Goal: Transaction & Acquisition: Purchase product/service

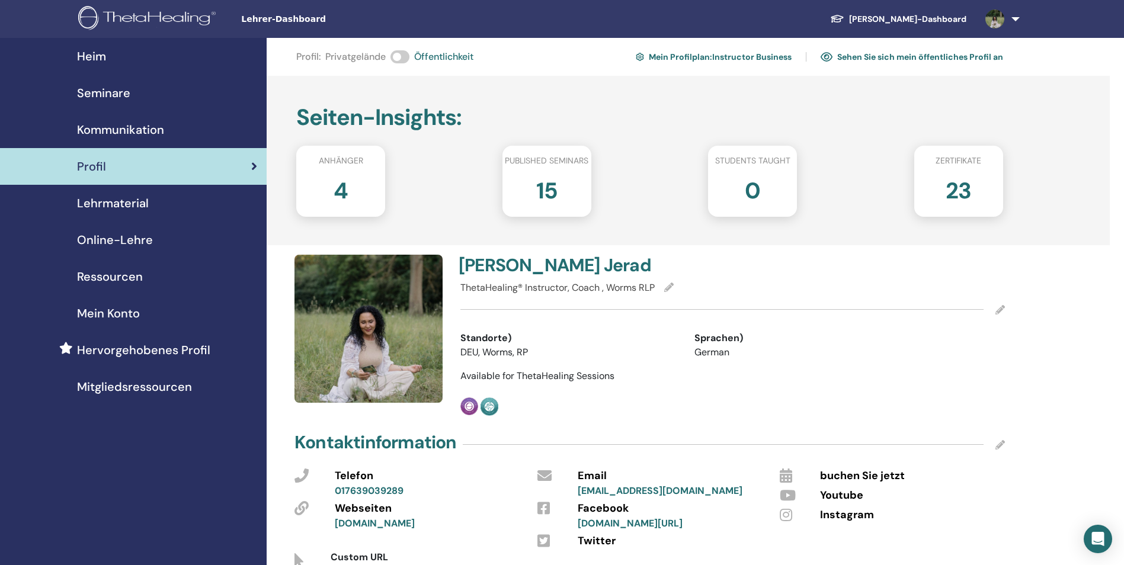
click at [128, 100] on span "Seminare" at bounding box center [103, 93] width 53 height 18
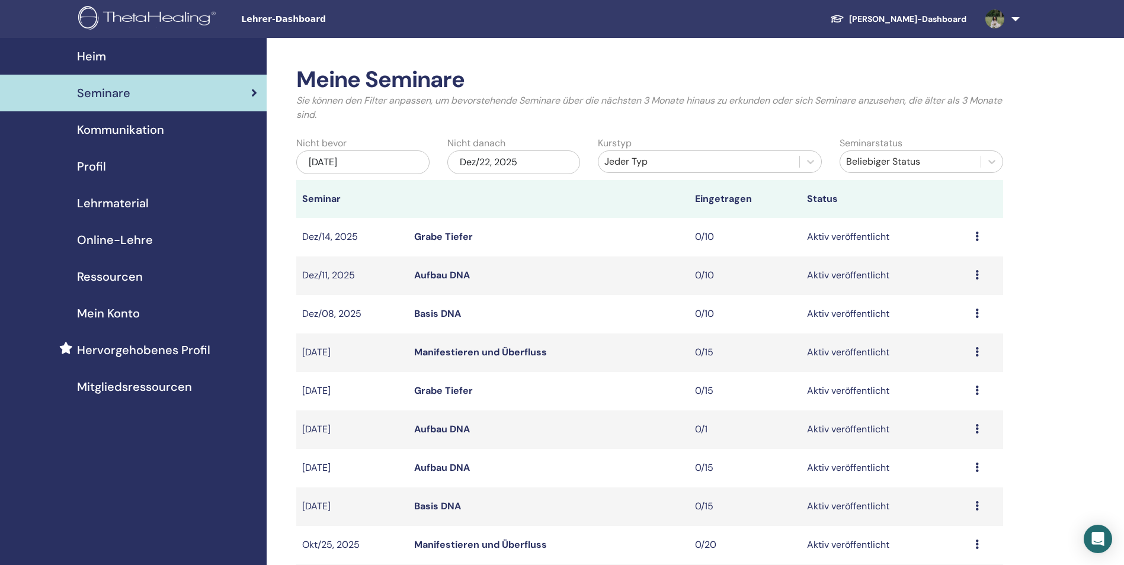
click at [181, 346] on span "Hervorgehobenes Profil" at bounding box center [143, 350] width 133 height 18
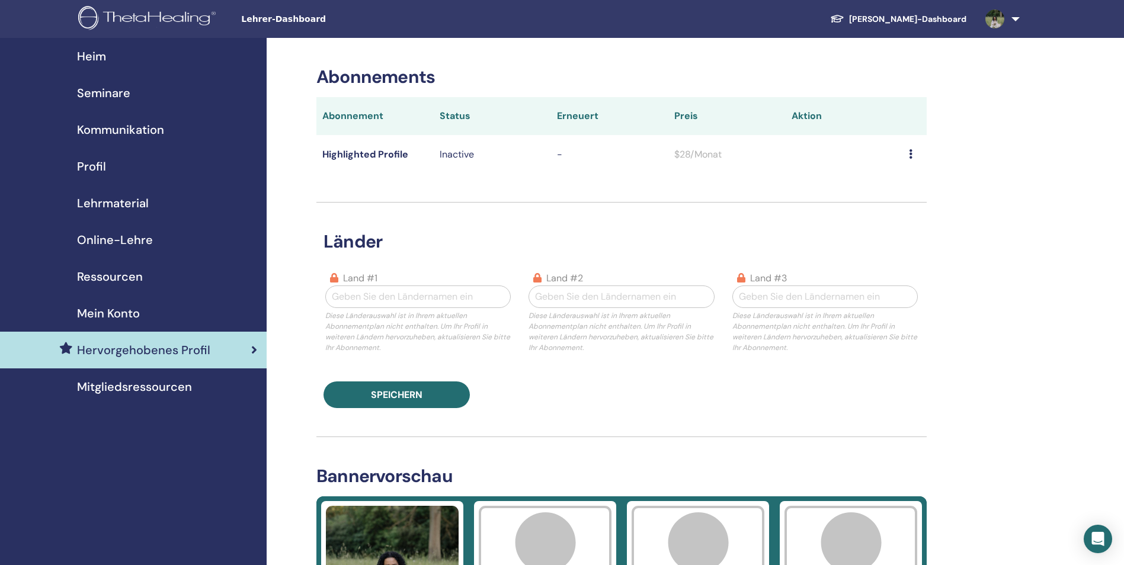
click at [452, 299] on div at bounding box center [418, 296] width 172 height 17
type input "*******"
click at [383, 323] on div "Deutschland" at bounding box center [417, 327] width 185 height 24
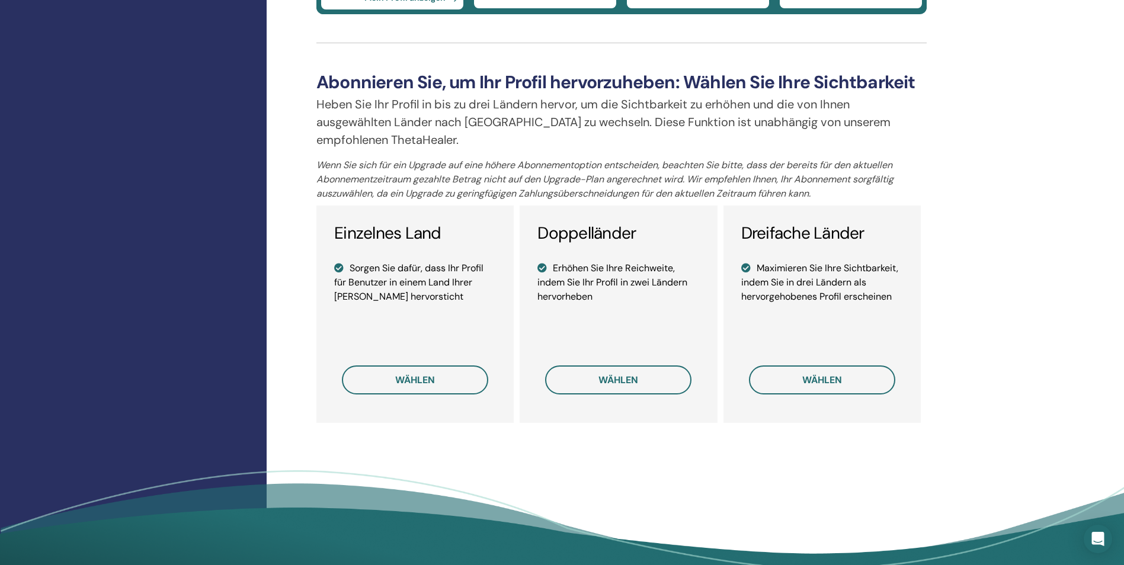
scroll to position [770, 0]
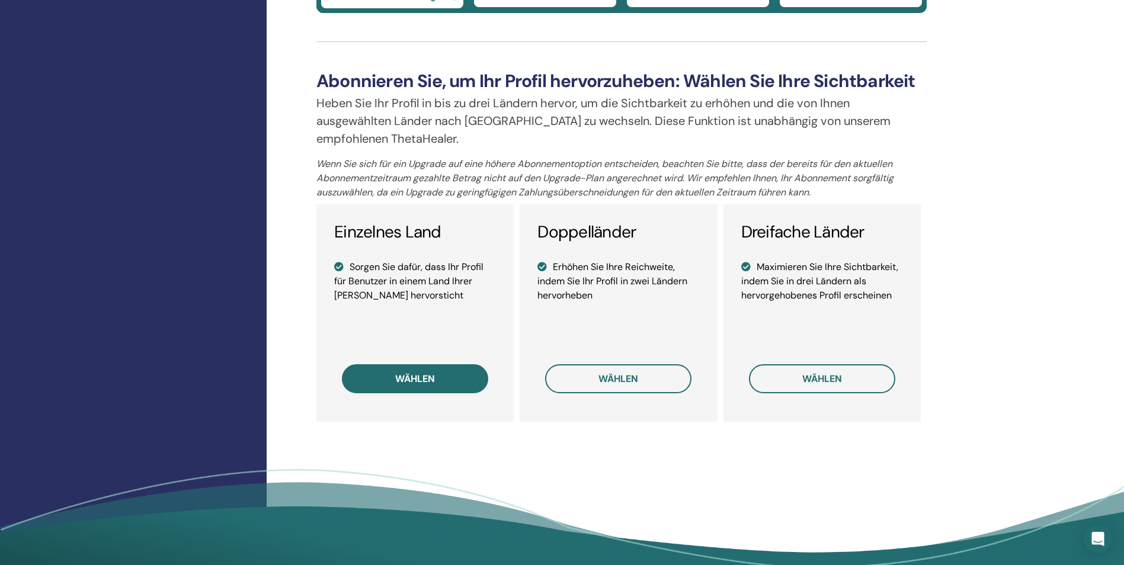
click at [409, 380] on span "wählen" at bounding box center [415, 379] width 40 height 12
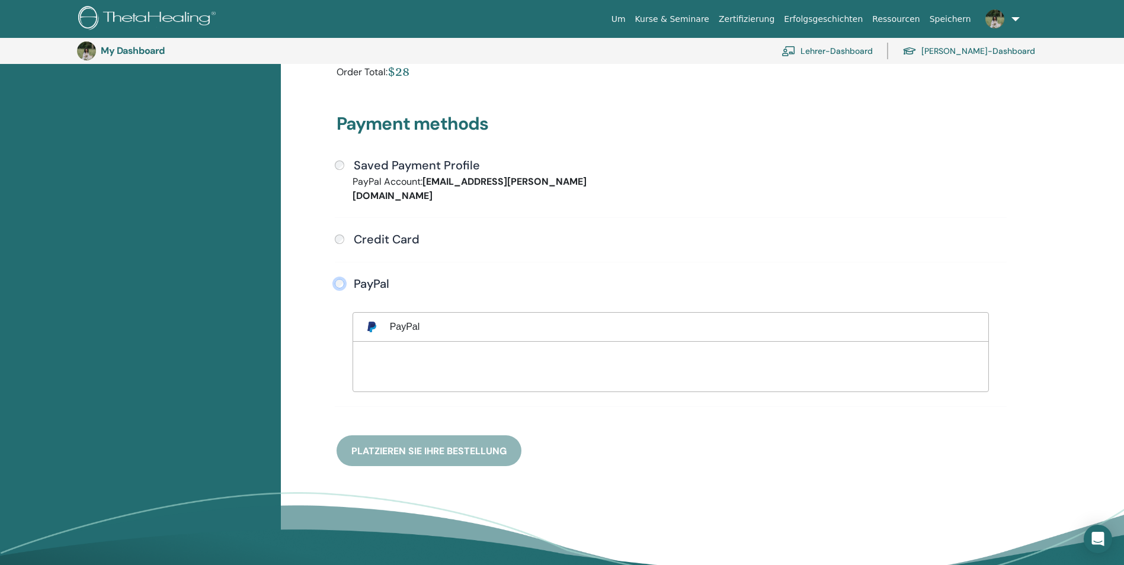
scroll to position [263, 0]
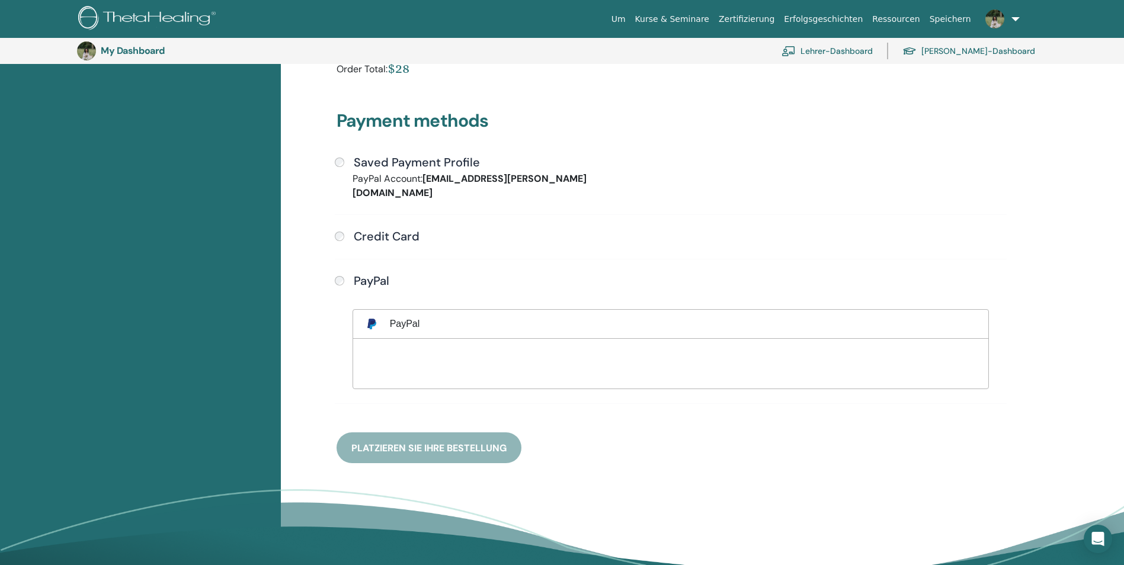
click at [439, 439] on div "Payment methods Saved Payment Profile PayPal Account: bianca.jerad@web.de Credi…" at bounding box center [670, 272] width 682 height 381
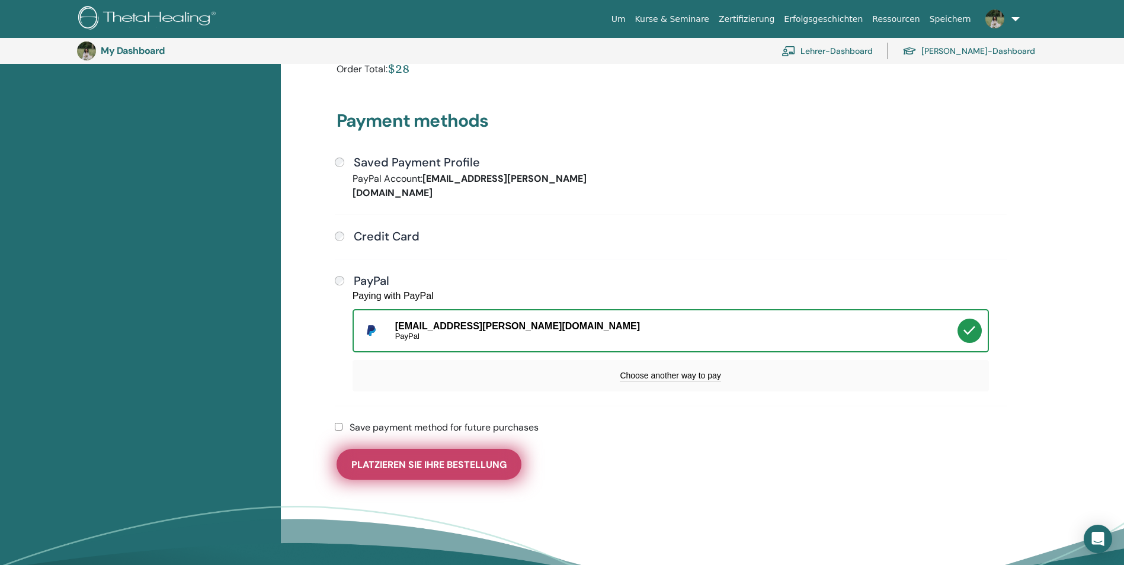
click at [439, 458] on span "Platzieren Sie Ihre Bestellung" at bounding box center [428, 464] width 155 height 12
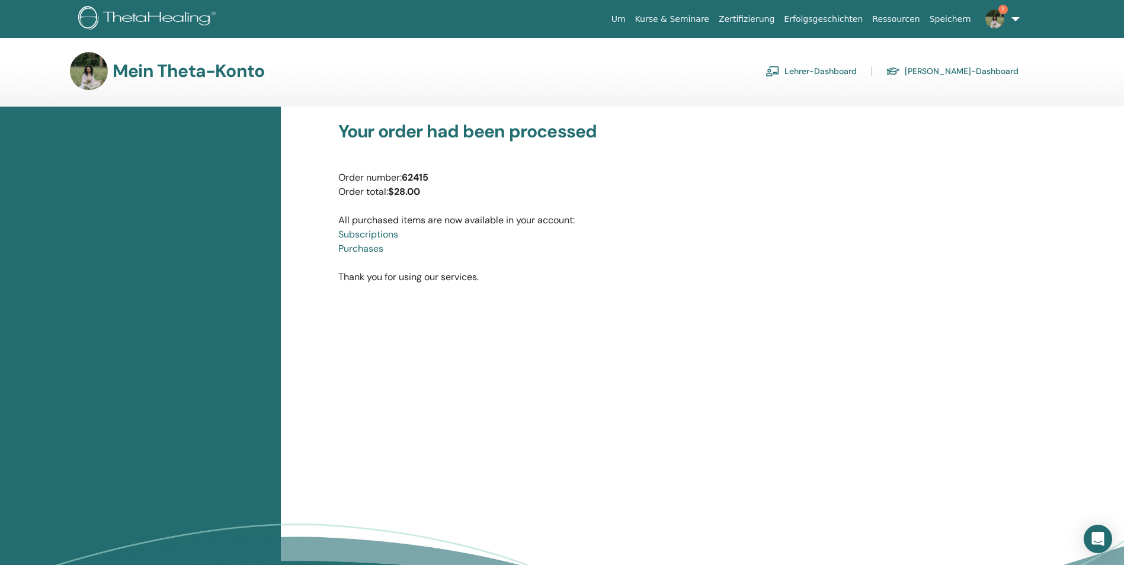
click at [996, 23] on img at bounding box center [994, 18] width 19 height 19
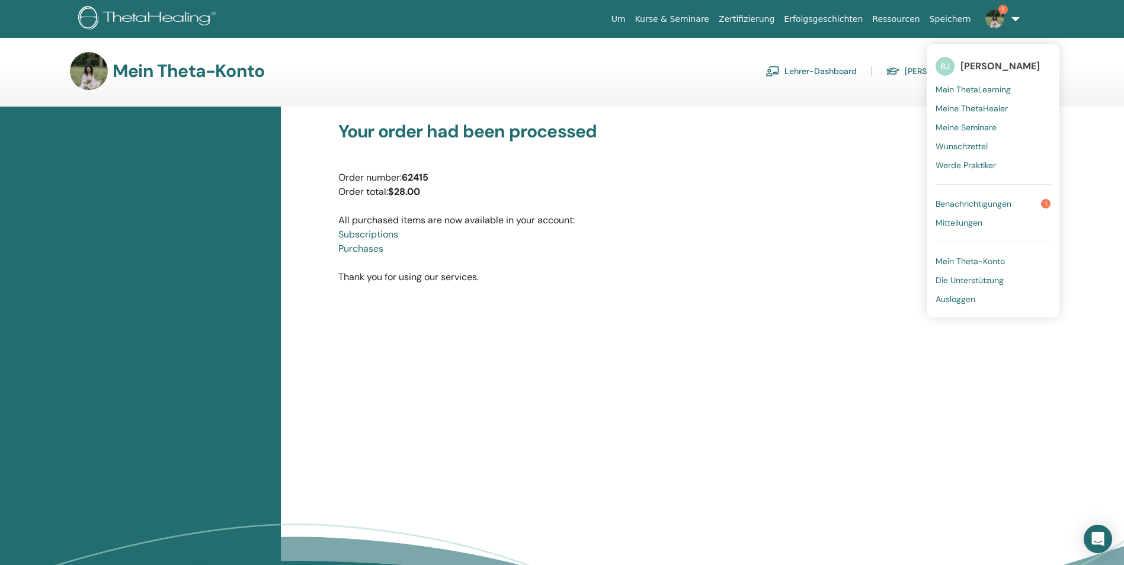
click at [997, 201] on span "Benachrichtigungen" at bounding box center [973, 203] width 76 height 11
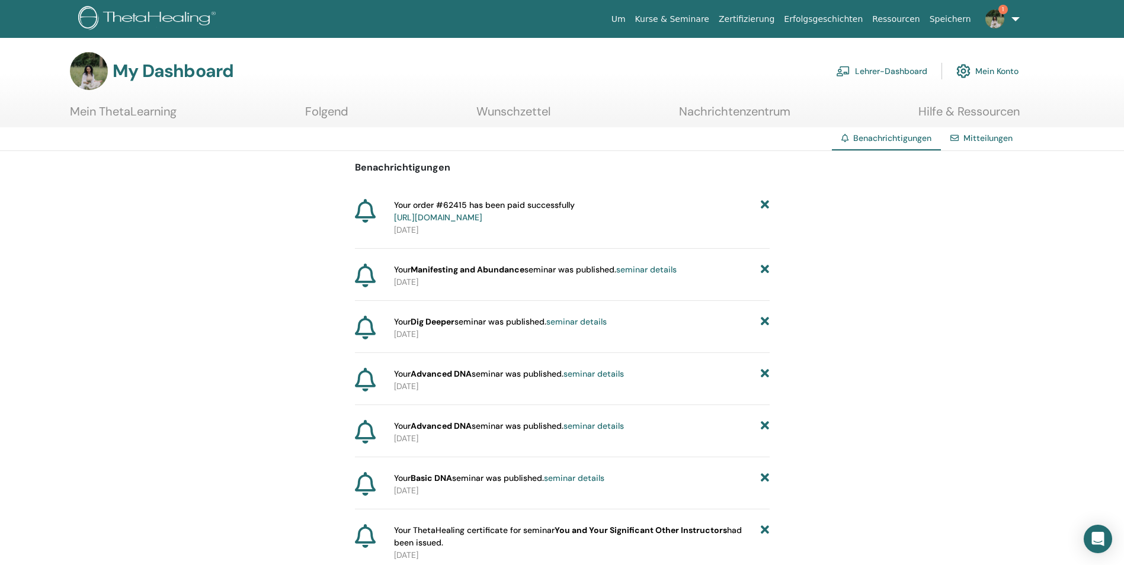
click at [900, 73] on link "Lehrer-Dashboard" at bounding box center [881, 71] width 91 height 26
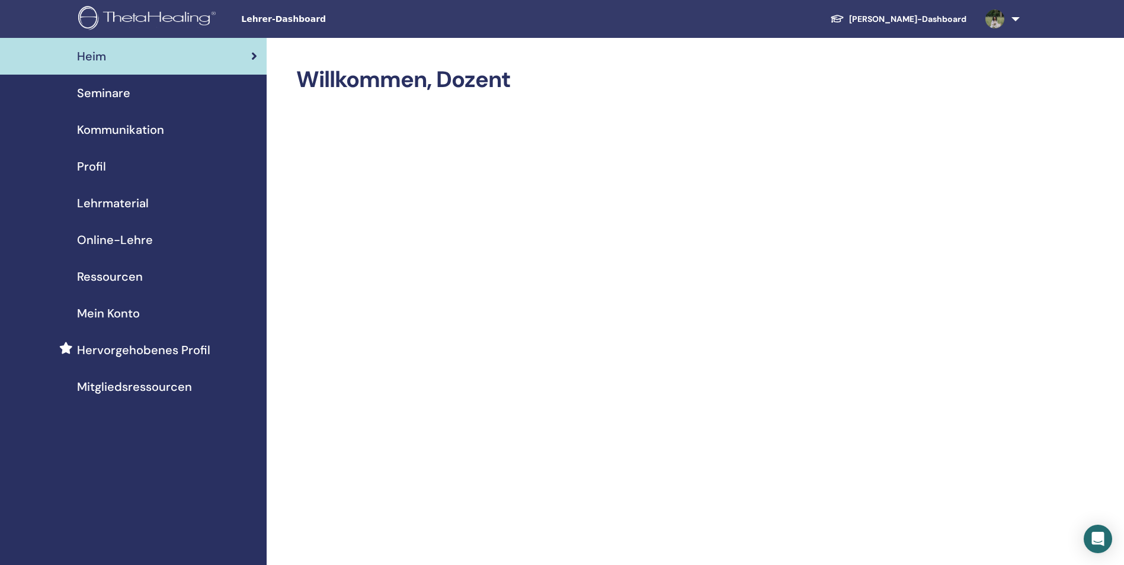
click at [106, 160] on div "Profil" at bounding box center [133, 167] width 248 height 18
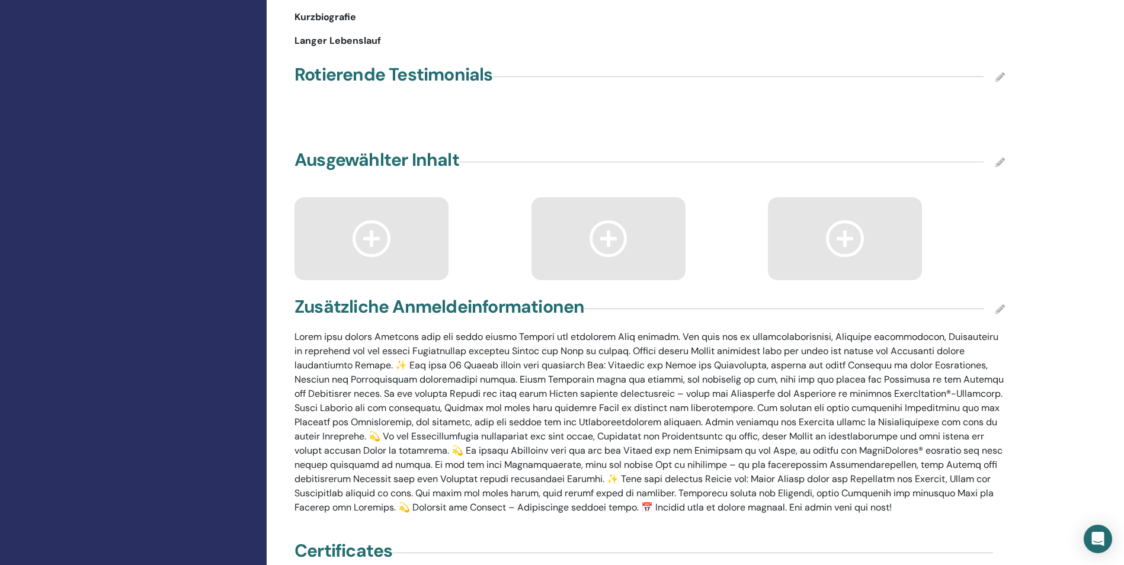
scroll to position [1421, 0]
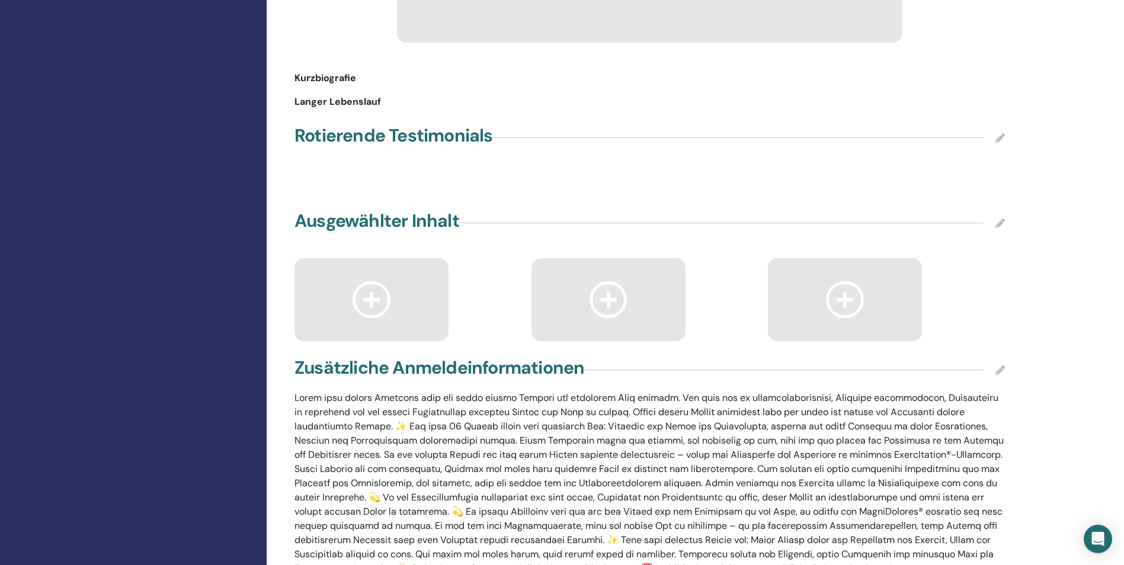
click at [999, 228] on icon at bounding box center [999, 223] width 9 height 9
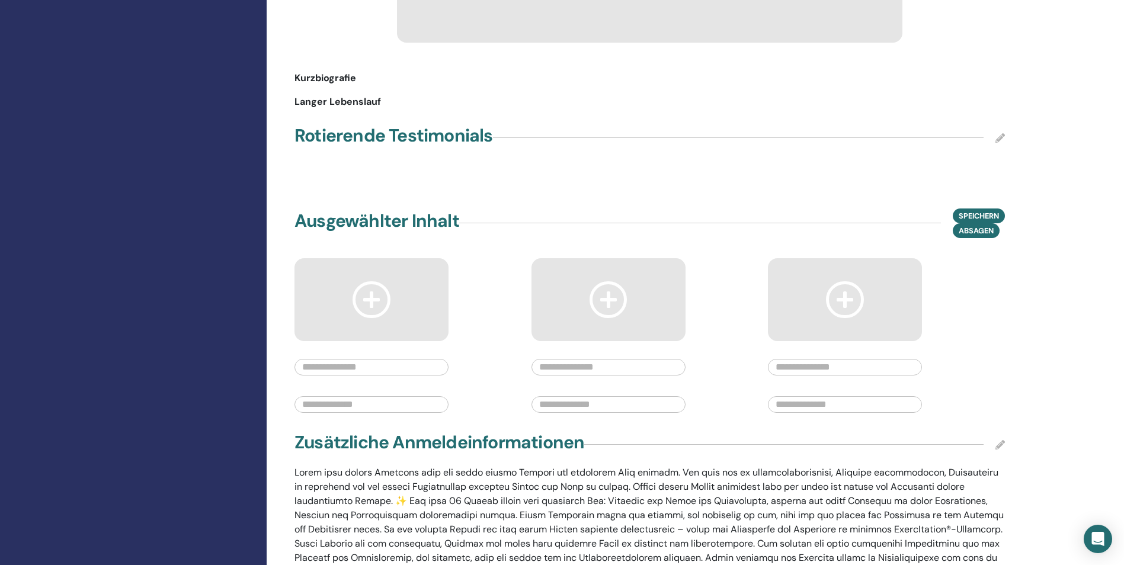
click at [999, 143] on icon at bounding box center [999, 137] width 9 height 9
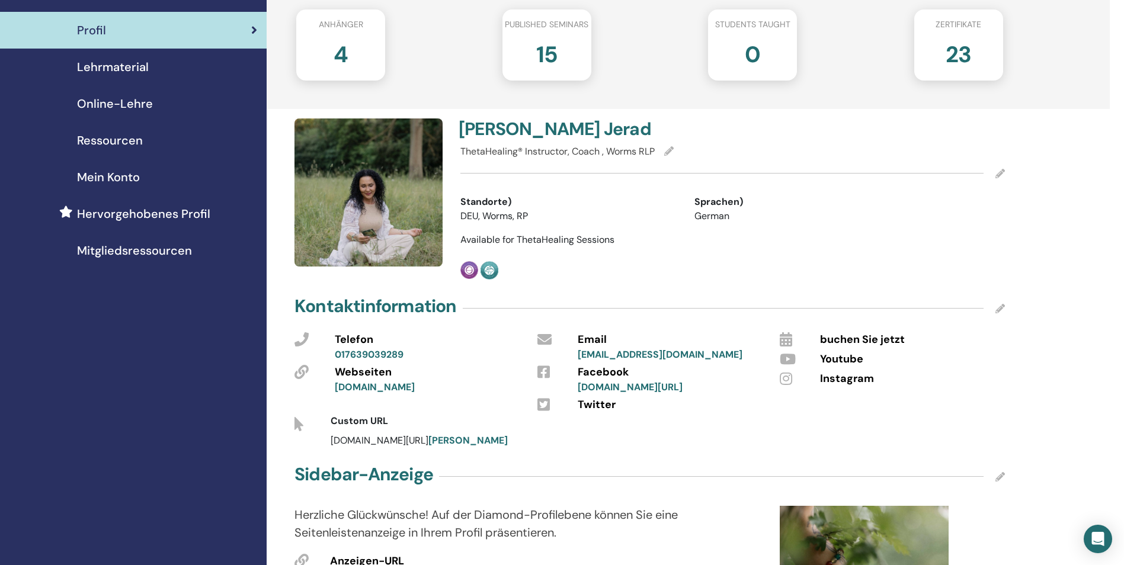
scroll to position [118, 0]
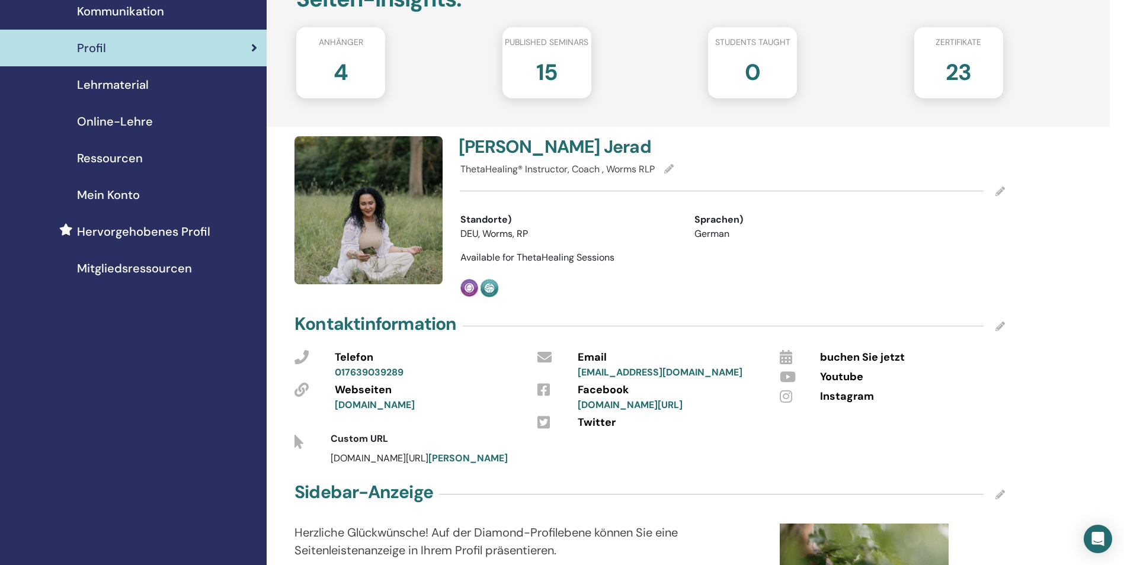
click at [172, 233] on span "Hervorgehobenes Profil" at bounding box center [143, 232] width 133 height 18
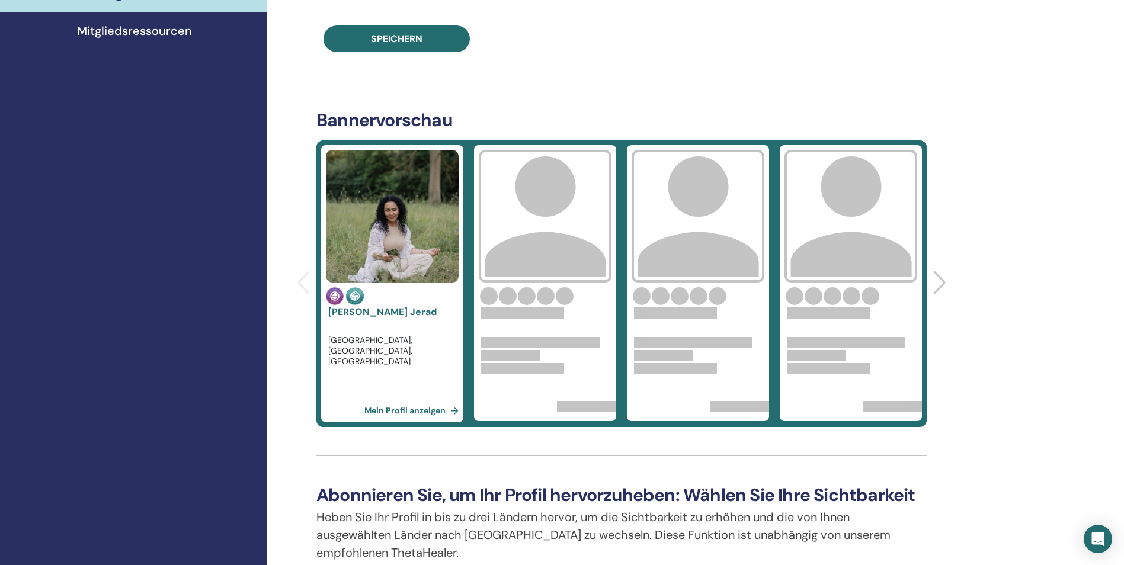
scroll to position [415, 0]
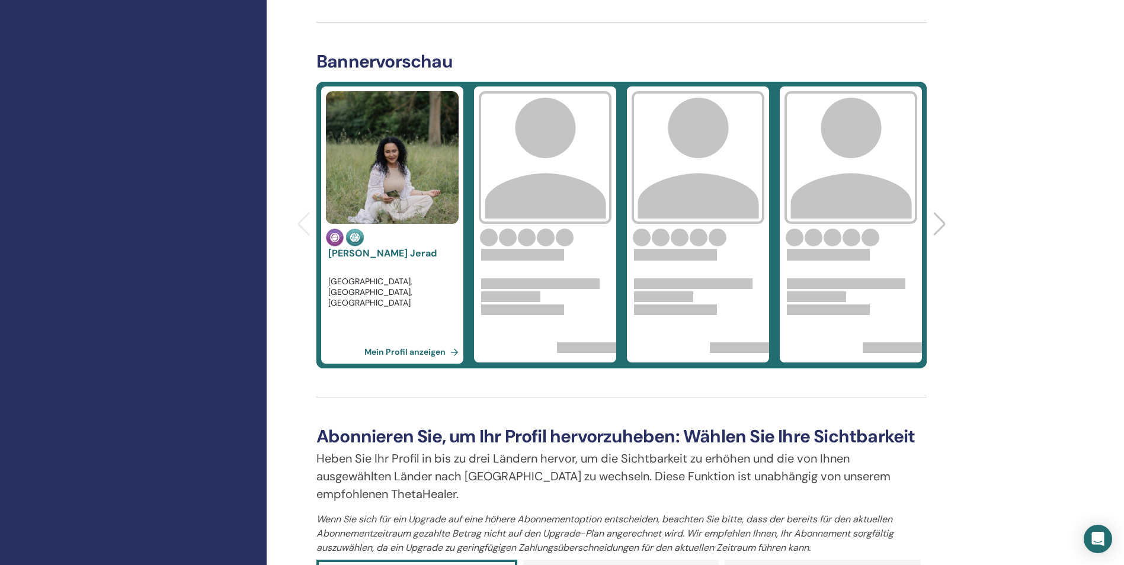
click at [415, 349] on link "Mein Profil anzeigen" at bounding box center [413, 352] width 99 height 24
